Goal: Task Accomplishment & Management: Complete application form

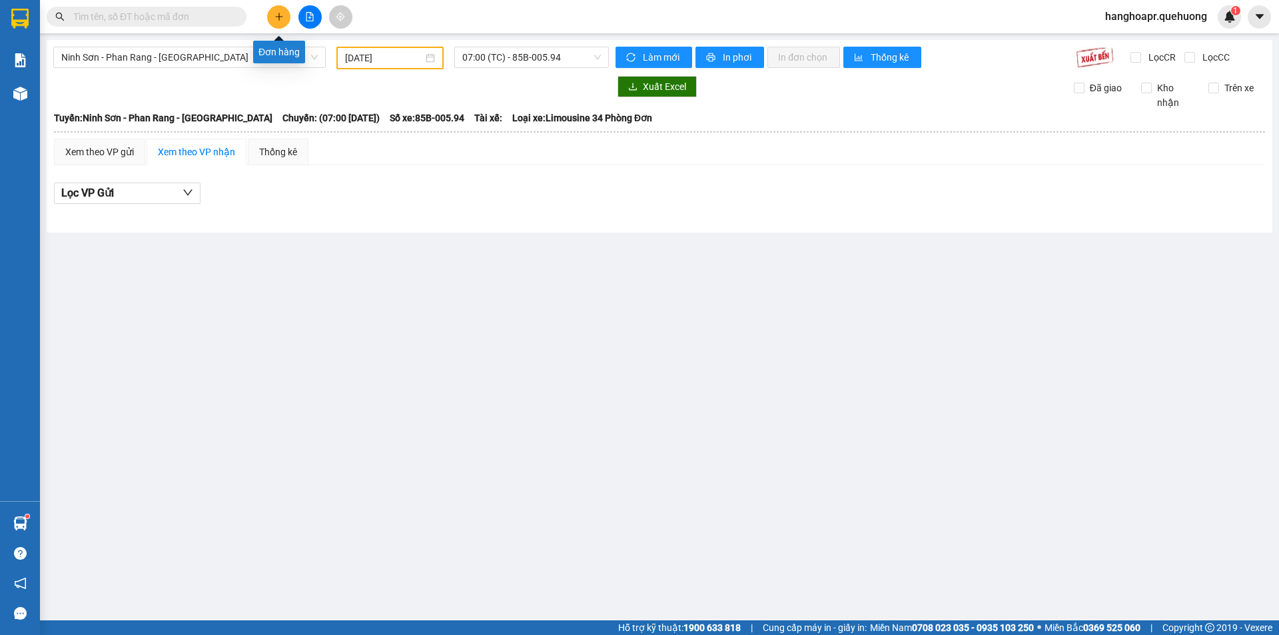
click at [284, 15] on button at bounding box center [278, 16] width 23 height 23
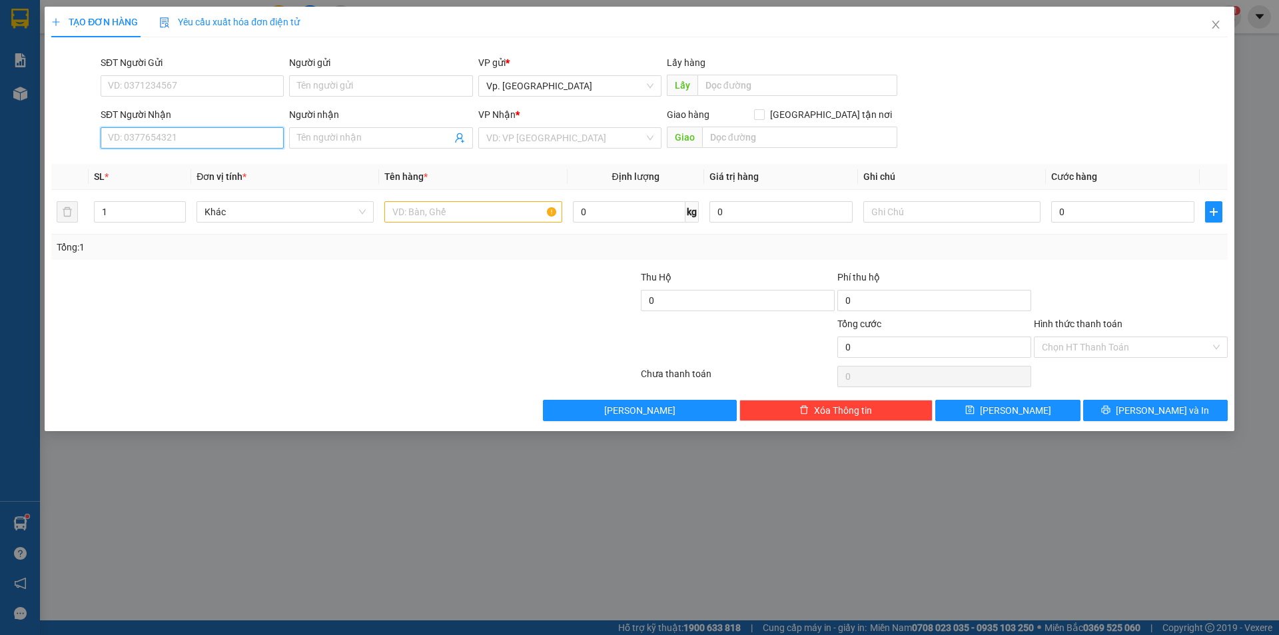
click at [203, 139] on input "SĐT Người Nhận" at bounding box center [192, 137] width 183 height 21
type input "0949156447"
click at [356, 129] on span at bounding box center [380, 137] width 183 height 21
drag, startPoint x: 617, startPoint y: 137, endPoint x: 577, endPoint y: 217, distance: 90.0
click at [615, 137] on input "search" at bounding box center [565, 138] width 158 height 20
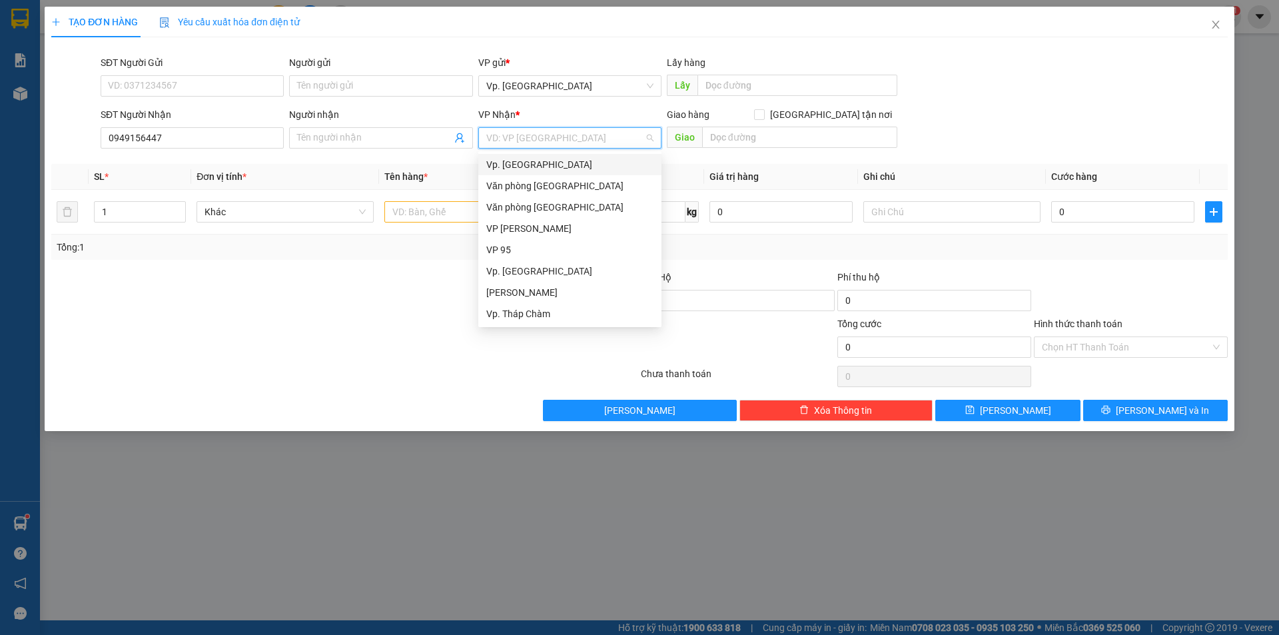
click at [568, 141] on input "search" at bounding box center [565, 138] width 158 height 20
click at [536, 286] on div "VP QL13" at bounding box center [569, 289] width 167 height 15
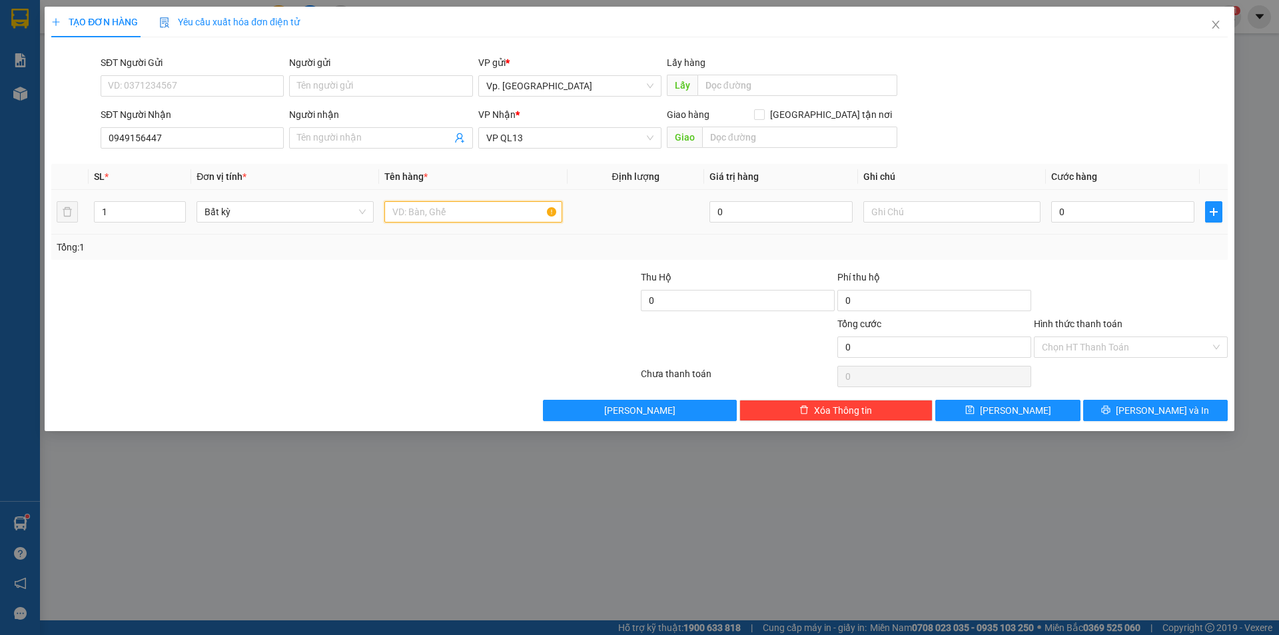
click at [511, 212] on input "text" at bounding box center [472, 211] width 177 height 21
type input "L"
type input "A"
type input "ÁO KHOÁC KHÁCH ĐỂ QUÊN"
click at [361, 133] on input "Người nhận" at bounding box center [374, 138] width 154 height 15
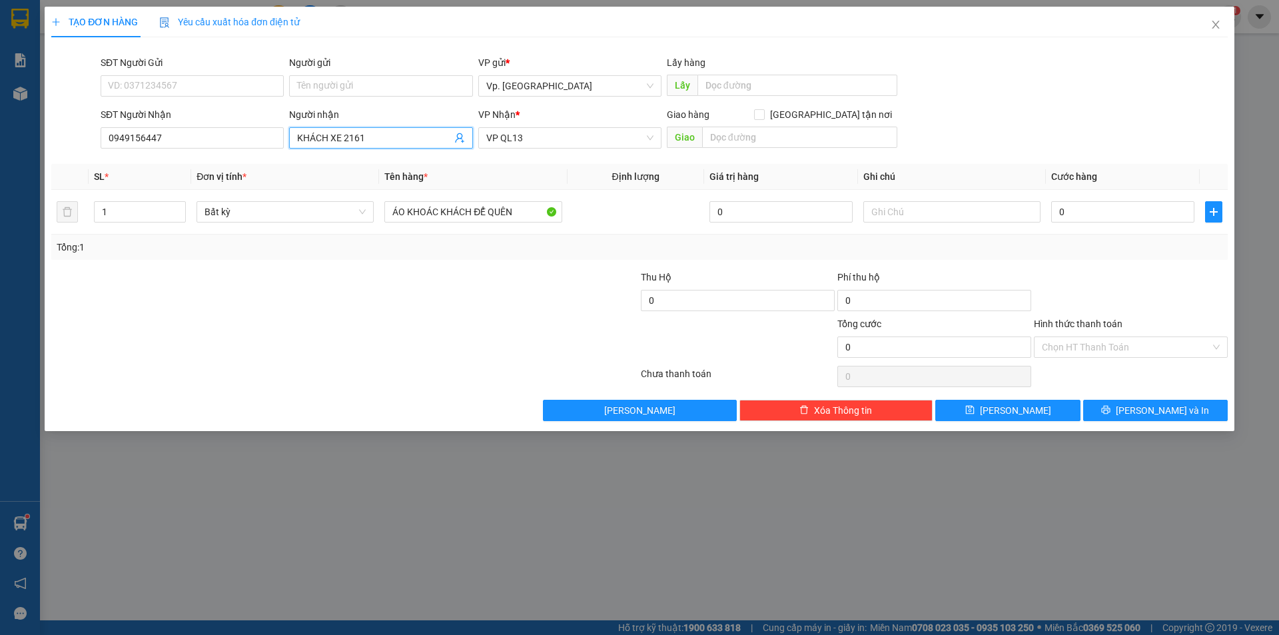
type input "KHÁCH XE 2161"
click at [560, 270] on div at bounding box center [541, 293] width 196 height 47
click at [1076, 342] on input "Hình thức thanh toán" at bounding box center [1126, 347] width 169 height 20
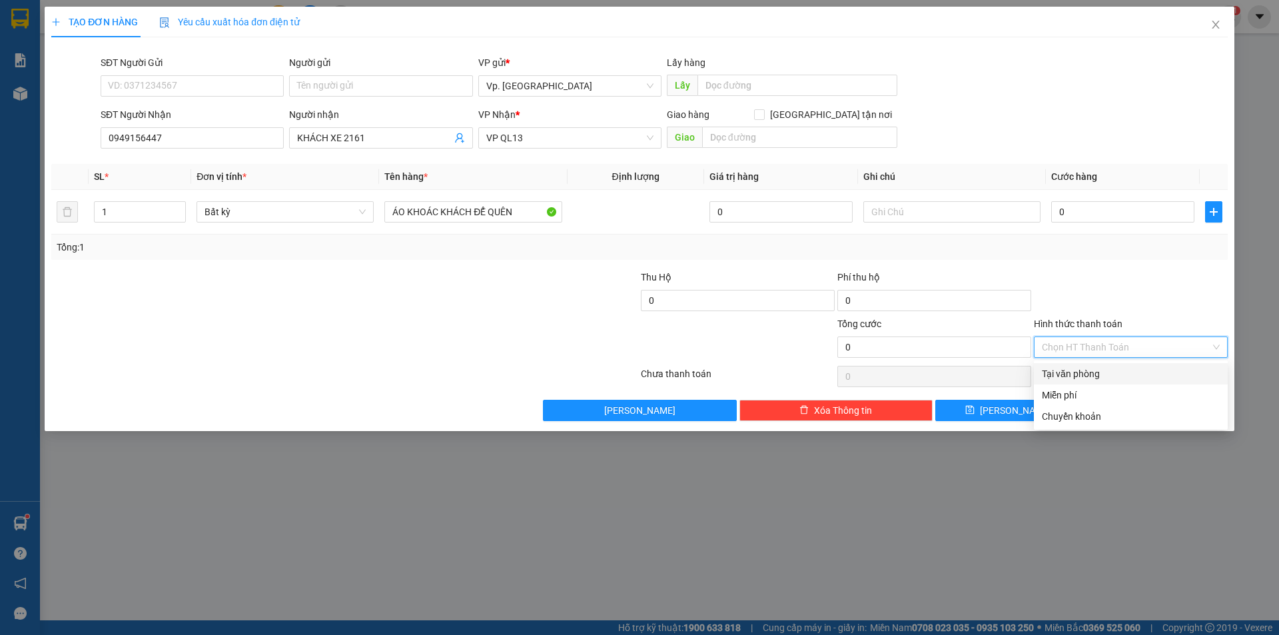
click at [1066, 374] on div "Tại văn phòng" at bounding box center [1131, 373] width 178 height 15
drag, startPoint x: 1102, startPoint y: 343, endPoint x: 1102, endPoint y: 351, distance: 8.0
click at [1102, 344] on span "Tại văn phòng" at bounding box center [1131, 347] width 178 height 20
click at [1083, 395] on div "Miễn phí" at bounding box center [1131, 395] width 178 height 15
click at [1149, 410] on span "[PERSON_NAME] và In" at bounding box center [1162, 410] width 93 height 15
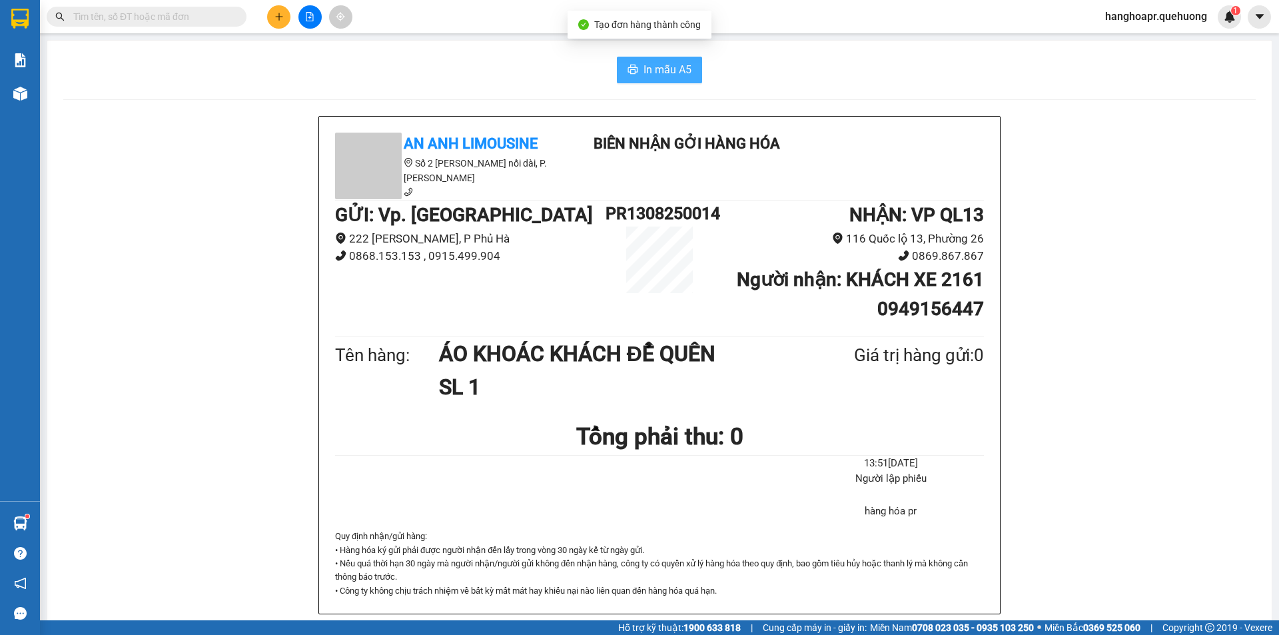
click at [667, 74] on span "In mẫu A5" at bounding box center [667, 69] width 48 height 17
